Goal: Information Seeking & Learning: Learn about a topic

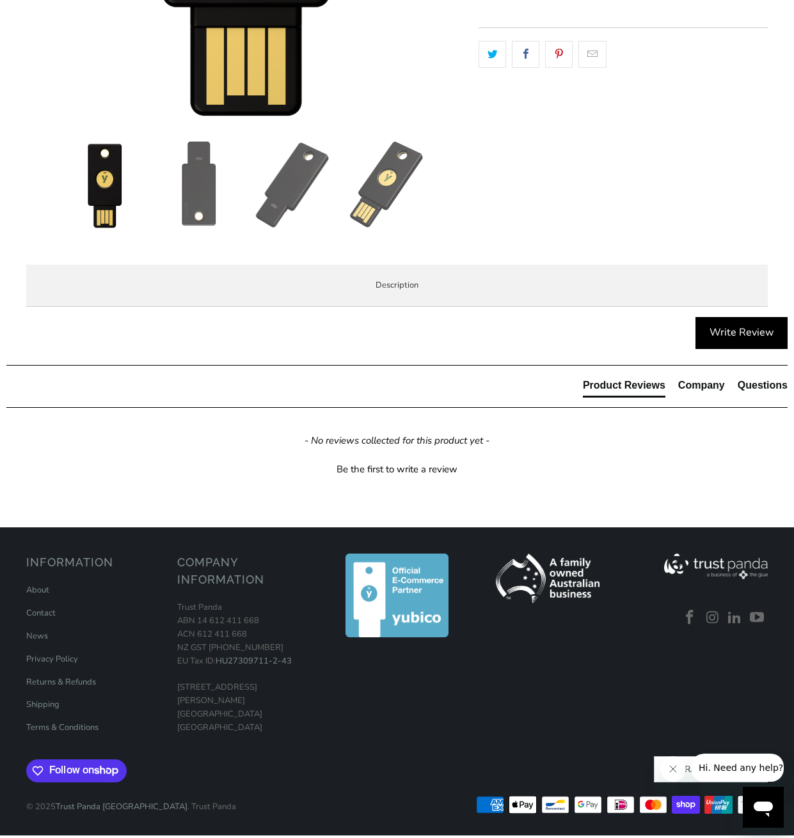
scroll to position [463, 0]
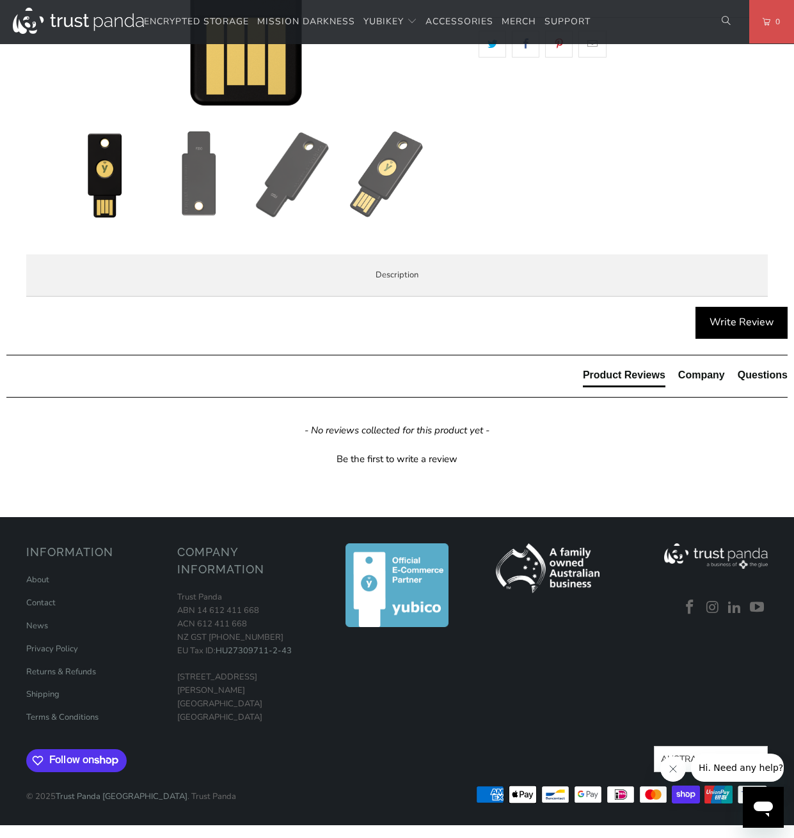
click at [0, 0] on div "The Security Key NFC by Yubico simplifies your login and secures your account o…" at bounding box center [0, 0] width 0 height 0
click at [0, 0] on span "Specifications" at bounding box center [0, 0] width 0 height 0
drag, startPoint x: 235, startPoint y: 529, endPoint x: 236, endPoint y: 641, distance: 111.9
click at [0, 0] on tbody "UPC/GTIN 5060408465295 USB Type USB-A NFC-enabled Yes Authentication Methods Pa…" at bounding box center [0, 0] width 0 height 0
click at [0, 0] on td "FIDO 2 Certified, FIDO Universal 2nd Factor (U2F) Certified" at bounding box center [0, 0] width 0 height 0
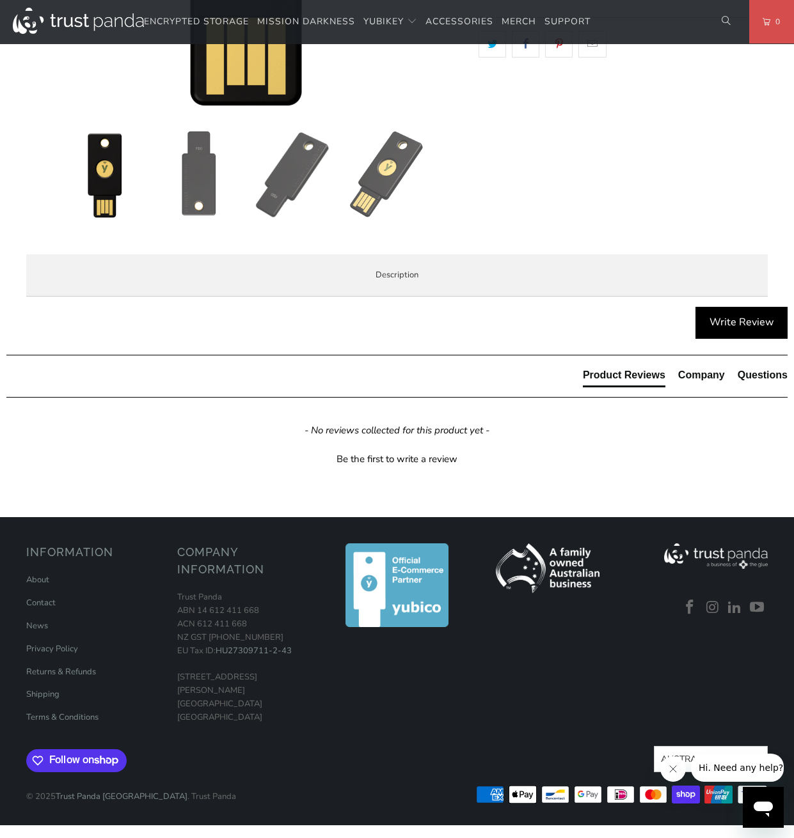
scroll to position [531, 0]
click at [0, 0] on div "Overview Specifications Enterprise and Government Local Service & Support Overv…" at bounding box center [0, 0] width 0 height 0
click at [0, 0] on span "Enterprise and Government" at bounding box center [0, 0] width 0 height 0
click at [0, 0] on span "Local Service & Support" at bounding box center [0, 0] width 0 height 0
click at [0, 0] on div "When you buy your YubiKey at Trust Panda, you're not just buying from Australia…" at bounding box center [0, 0] width 0 height 0
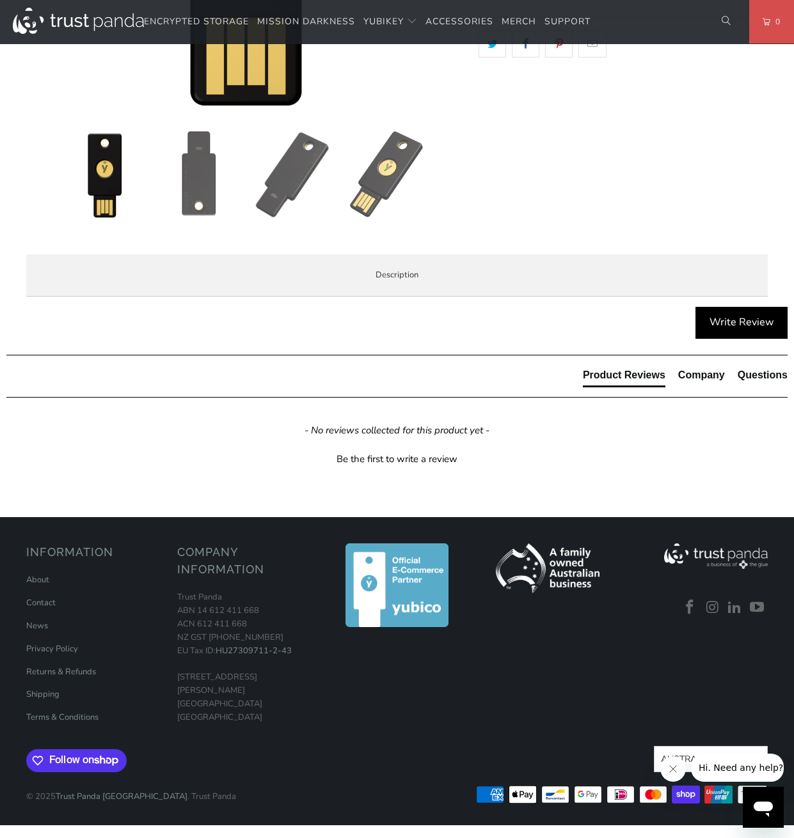
click at [0, 0] on li "Overview" at bounding box center [0, 0] width 0 height 0
click at [0, 0] on li "Use the same asymmetric cryptography and strong security used by individuals at…" at bounding box center [0, 0] width 0 height 0
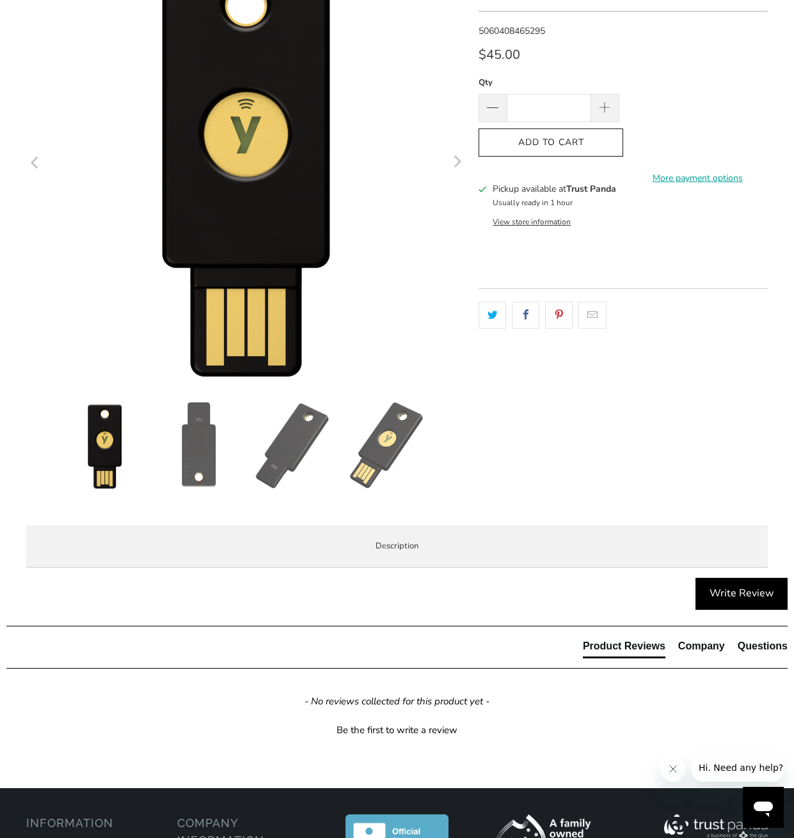
scroll to position [0, 0]
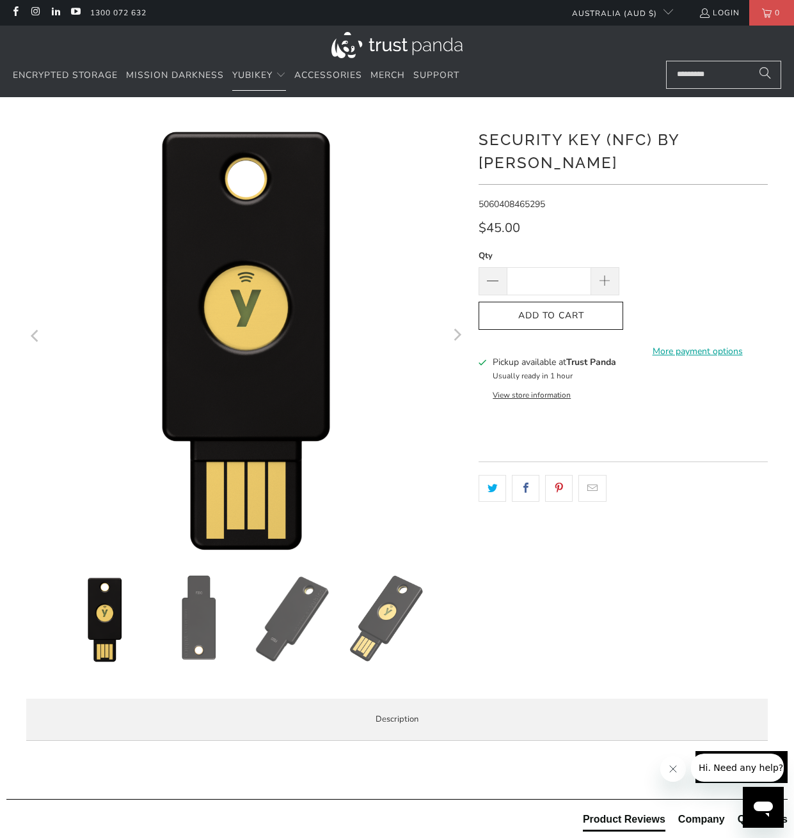
click at [185, 111] on link "FIPS" at bounding box center [184, 113] width 22 height 12
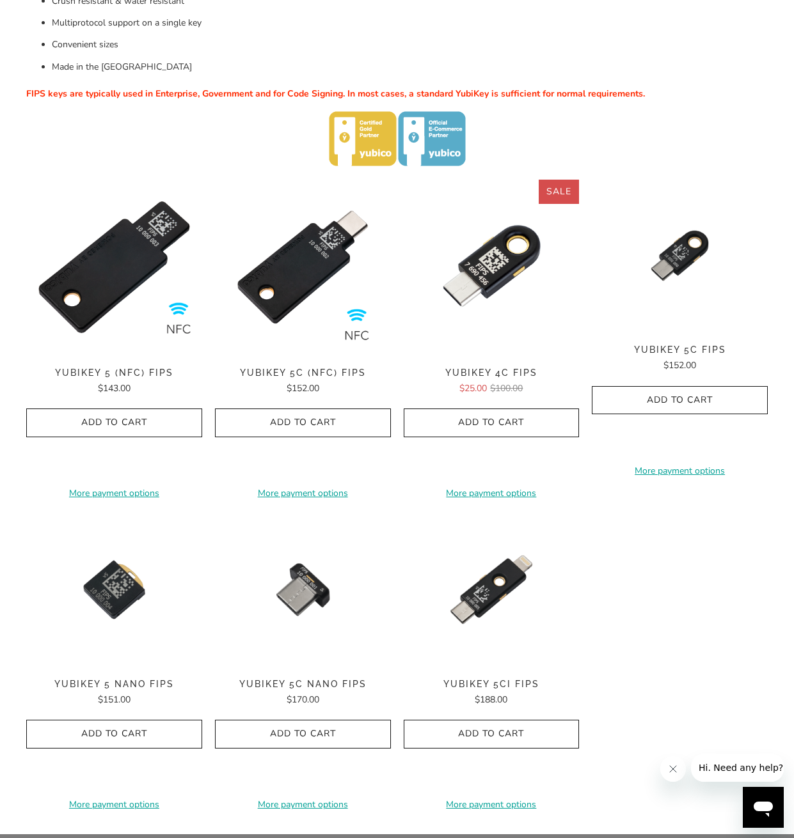
scroll to position [396, 0]
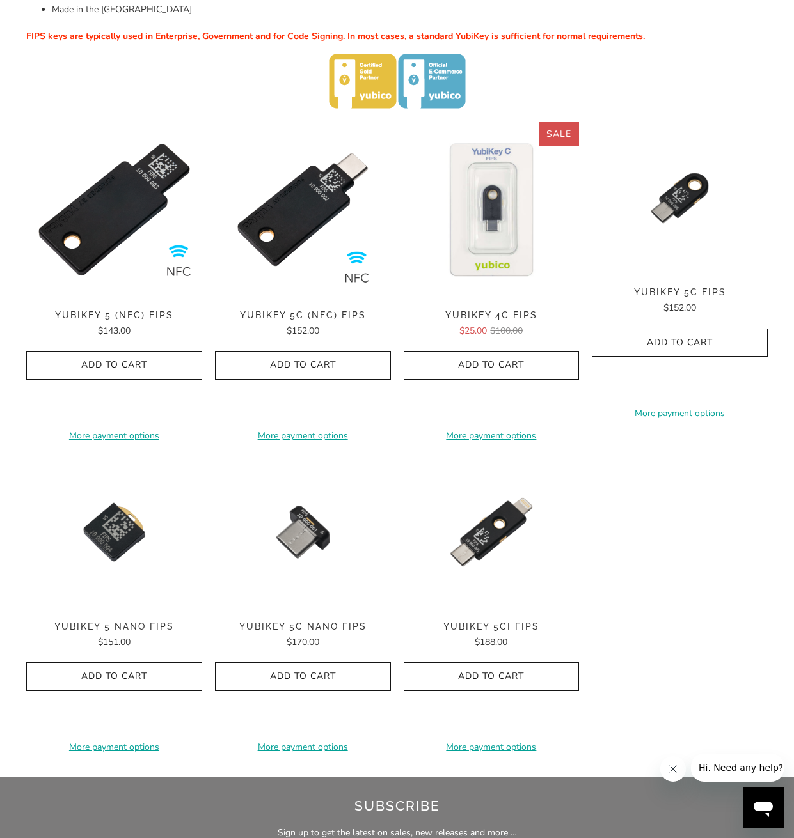
click at [507, 202] on img at bounding box center [492, 210] width 176 height 176
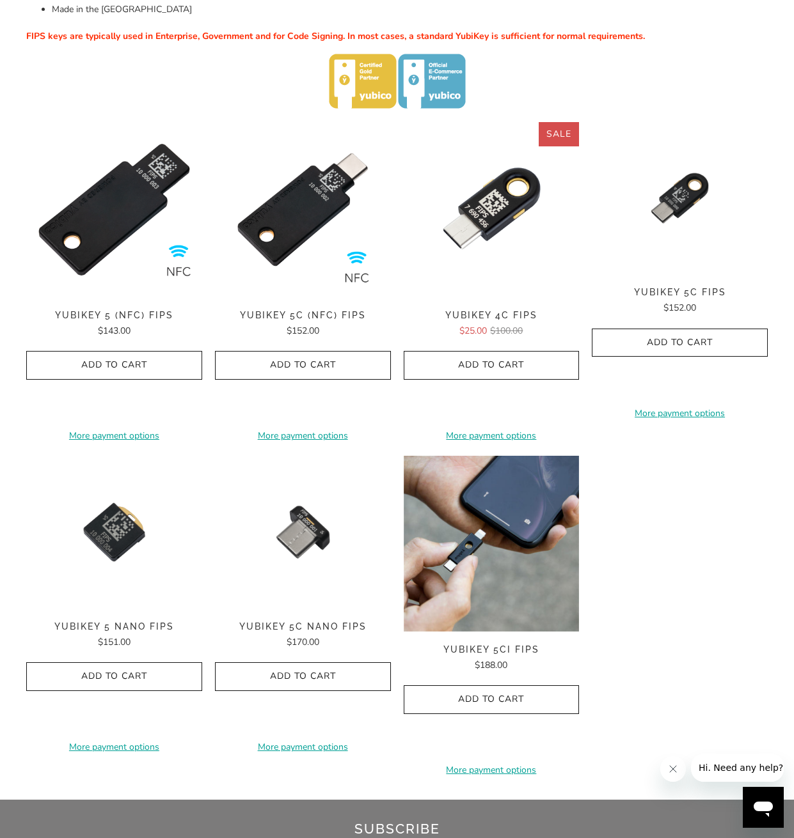
click at [474, 541] on img at bounding box center [492, 544] width 176 height 176
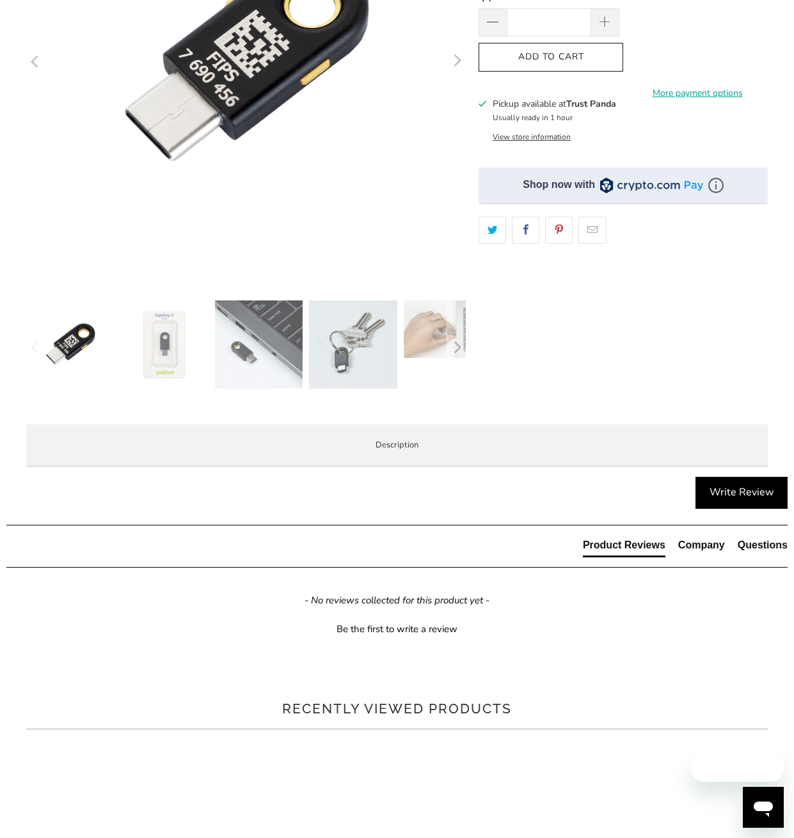
scroll to position [342, 0]
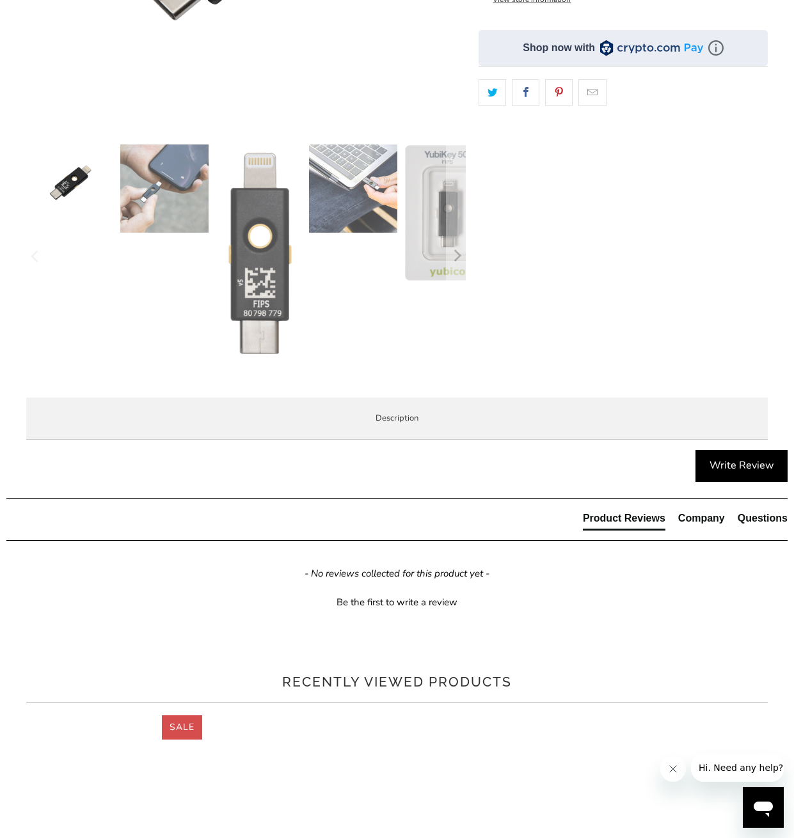
scroll to position [458, 0]
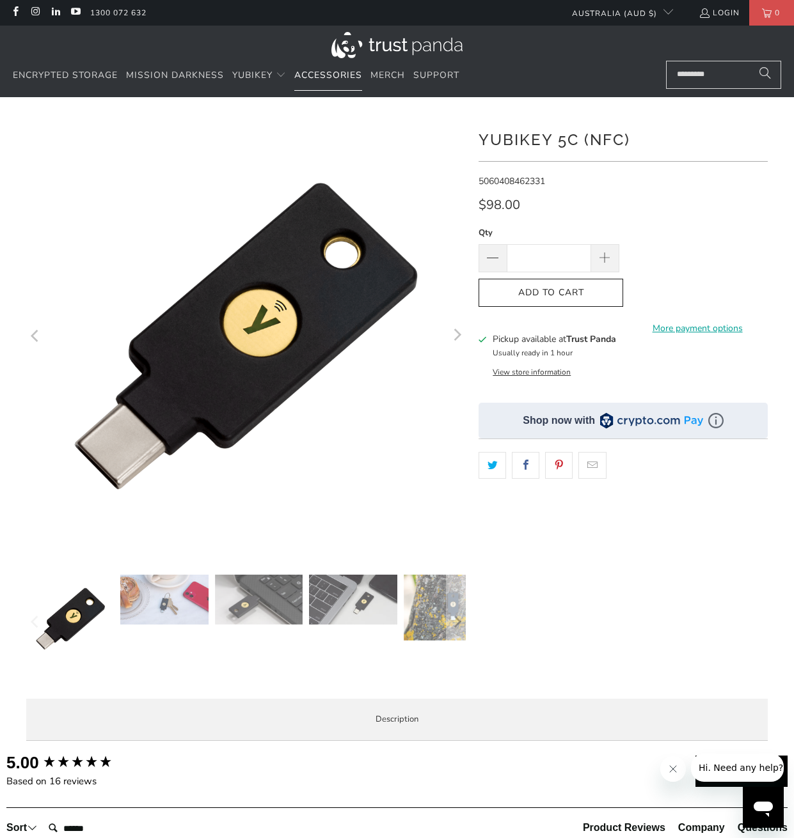
click at [312, 79] on span "Accessories" at bounding box center [328, 75] width 68 height 12
